Goal: Navigation & Orientation: Understand site structure

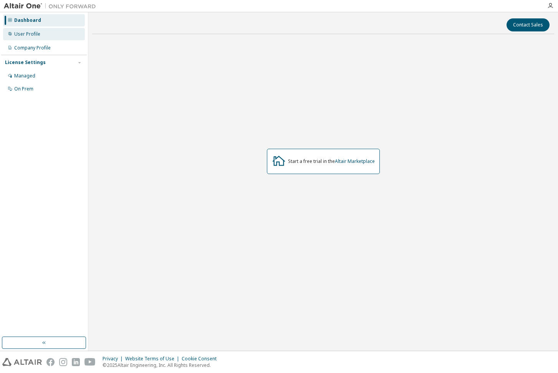
click at [47, 33] on div "User Profile" at bounding box center [44, 34] width 82 height 12
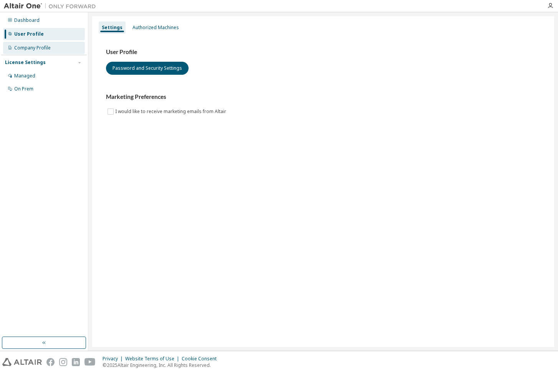
click at [47, 46] on div "Company Profile" at bounding box center [32, 48] width 36 height 6
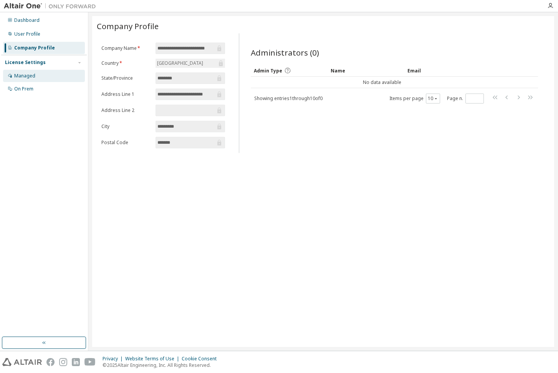
click at [38, 74] on div "Managed" at bounding box center [44, 76] width 82 height 12
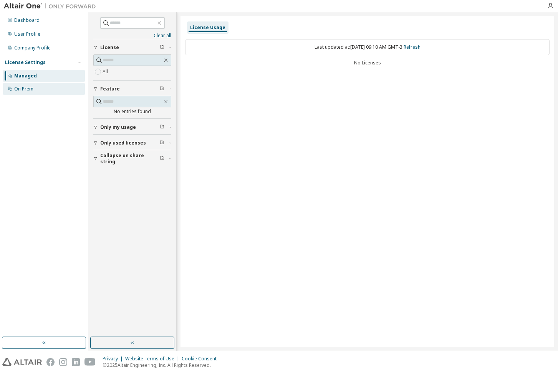
click at [29, 95] on div "On Prem" at bounding box center [44, 89] width 82 height 12
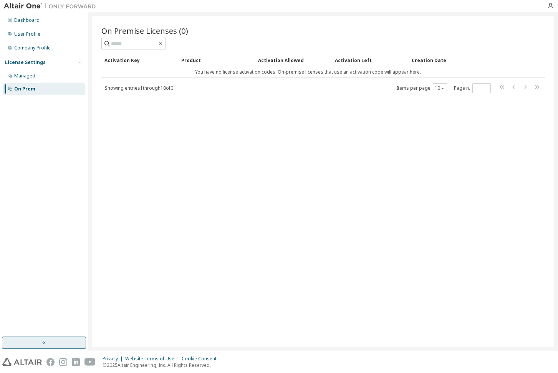
click at [63, 341] on button "button" at bounding box center [44, 343] width 84 height 12
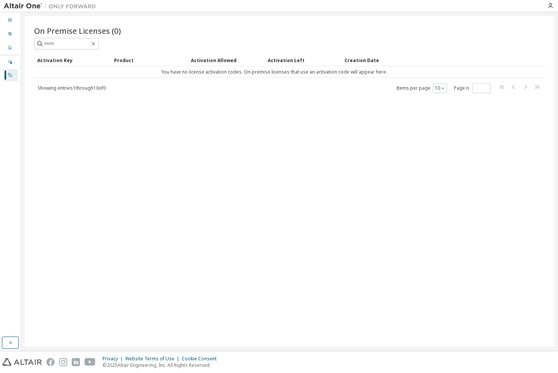
click at [28, 7] on img at bounding box center [52, 6] width 96 height 8
